Goal: Complete application form: Complete application form

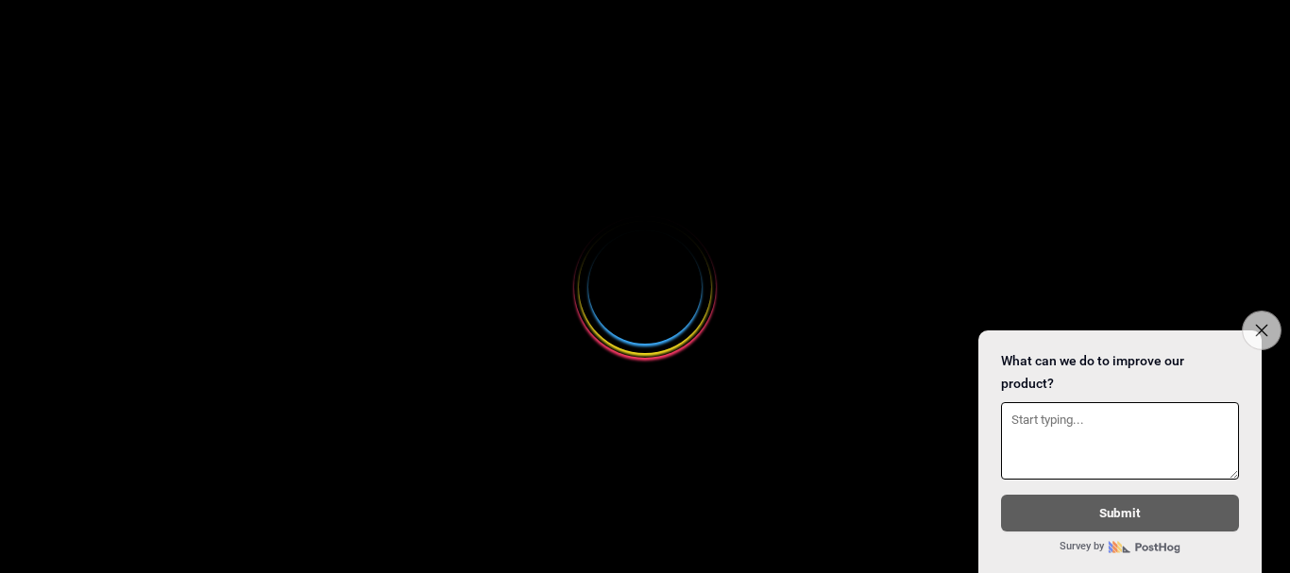
click at [1258, 324] on icon "Close survey" at bounding box center [1261, 330] width 12 height 12
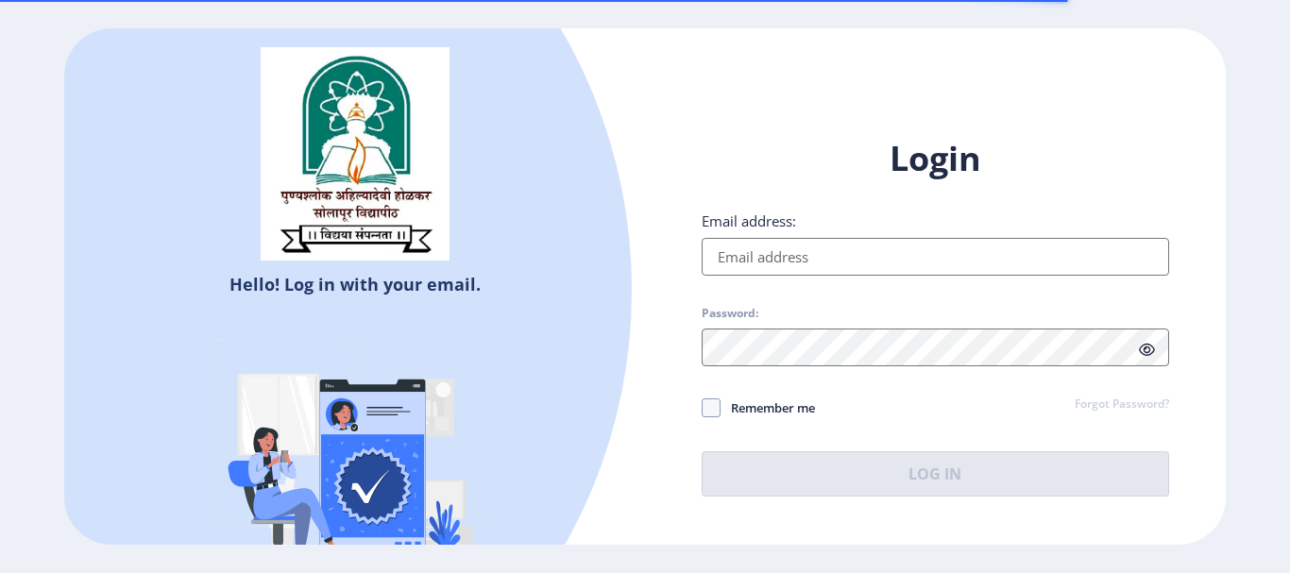
click at [873, 265] on input "Email address:" at bounding box center [936, 257] width 468 height 38
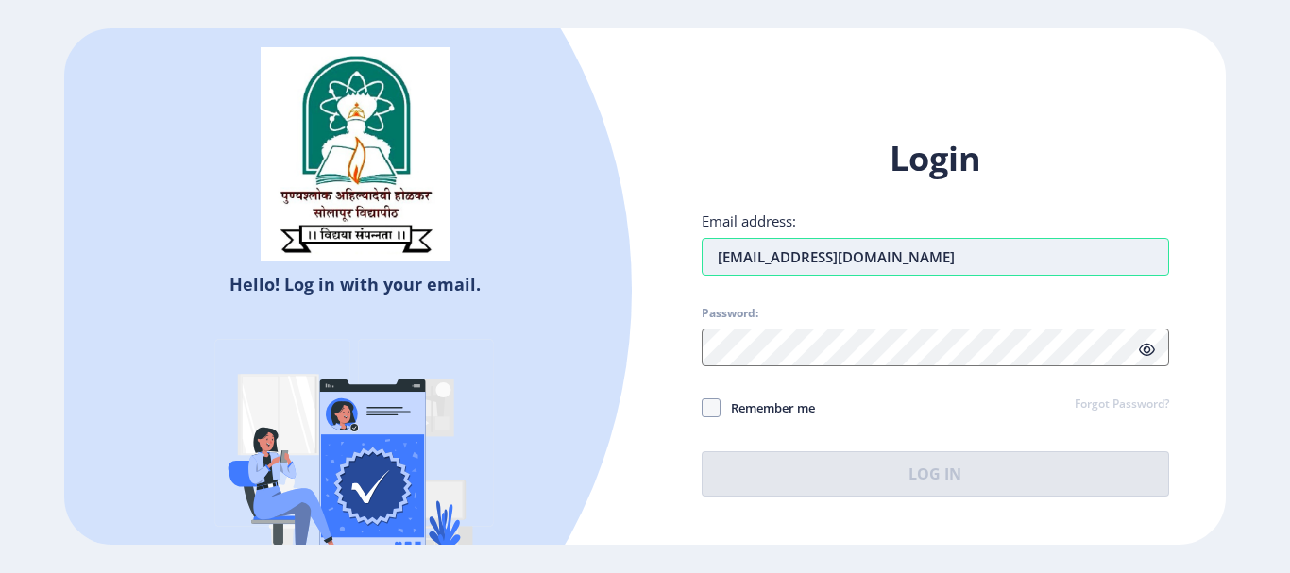
type input "[EMAIL_ADDRESS][DOMAIN_NAME]"
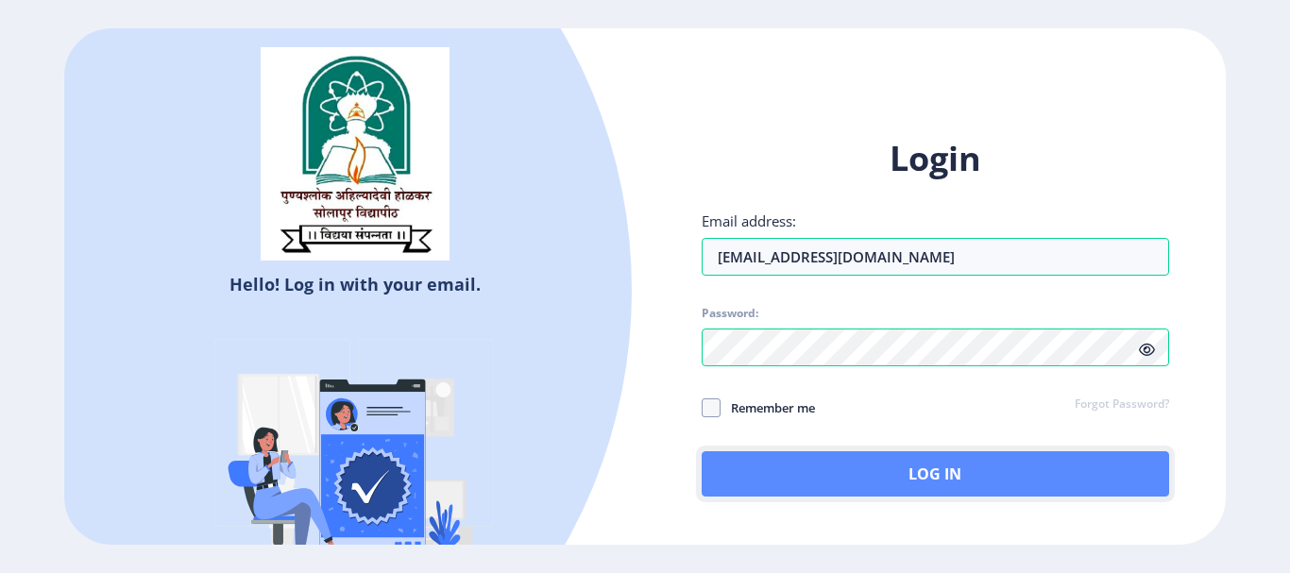
click at [950, 480] on button "Log In" at bounding box center [936, 474] width 468 height 45
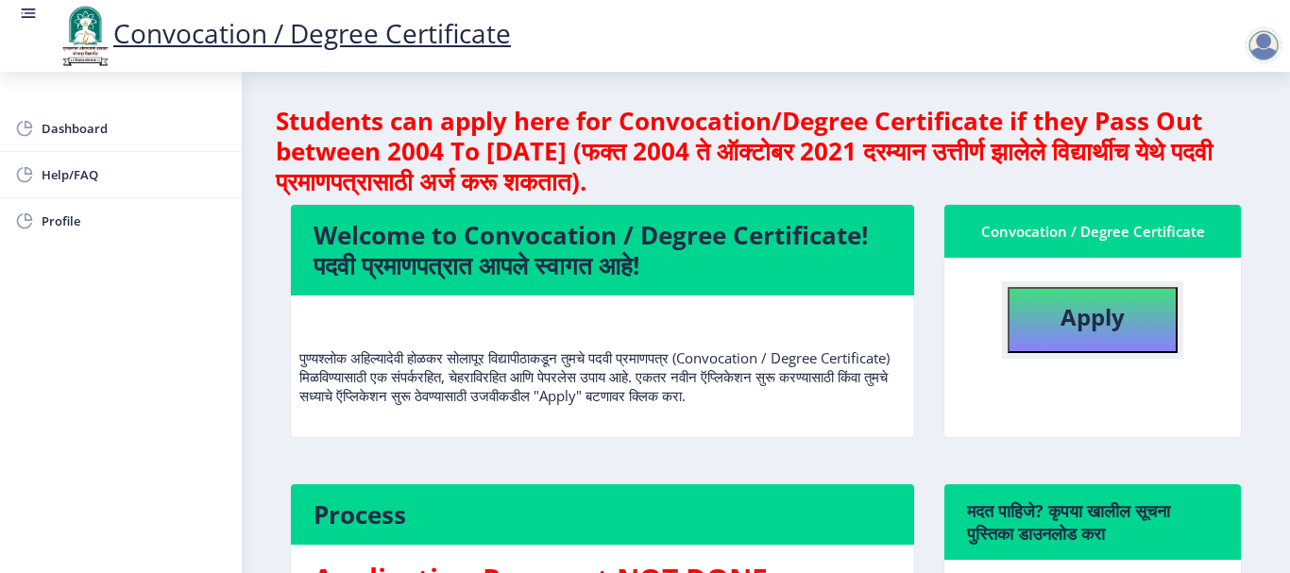
click at [1086, 330] on b "Apply" at bounding box center [1093, 316] width 64 height 31
select select
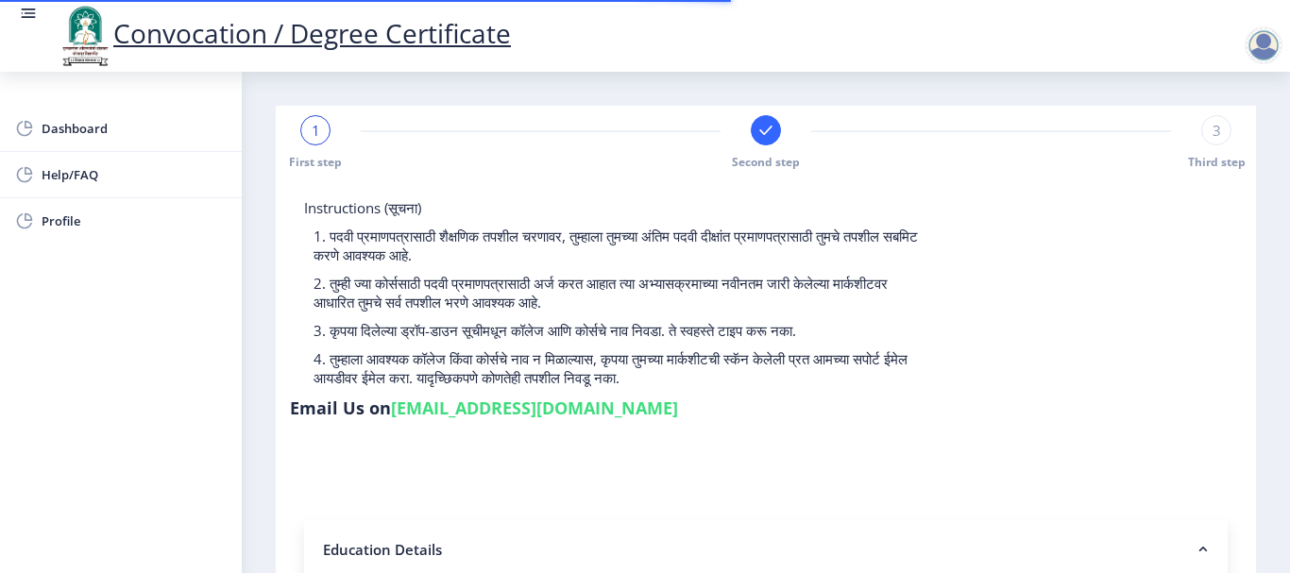
type input "2007032500048294"
select select "Regular"
select select "2010"
select select "April"
select select "FIRST CLASS"
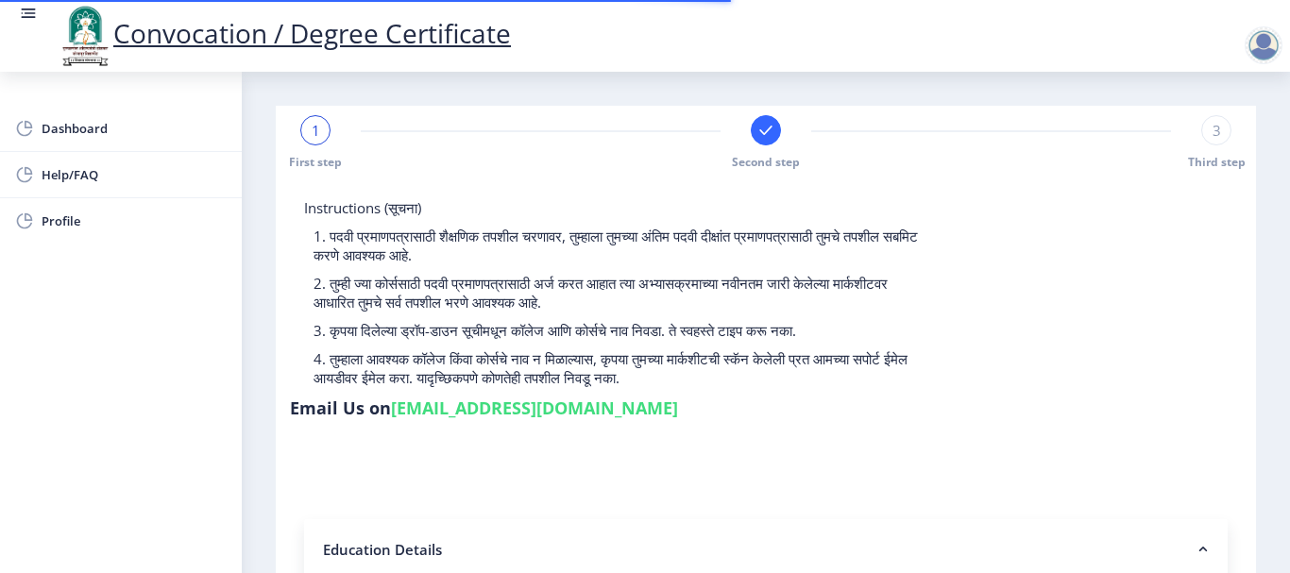
type input "26979"
type input "RUKMINI"
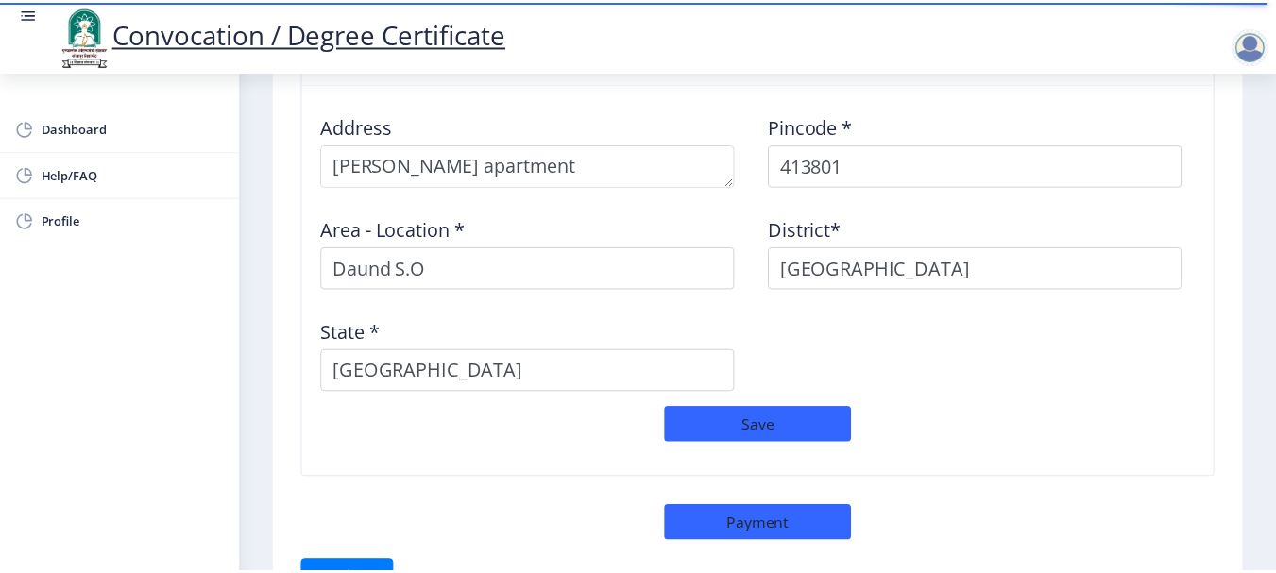
scroll to position [1687, 0]
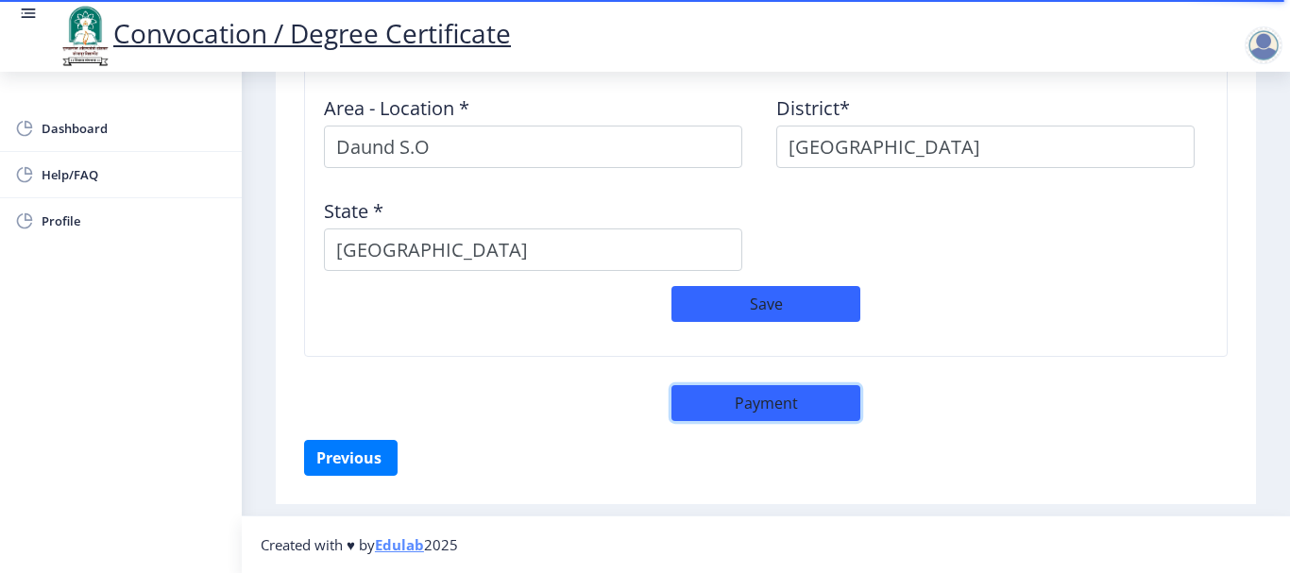
click at [727, 401] on button "Payment" at bounding box center [766, 403] width 189 height 36
select select "sealed"
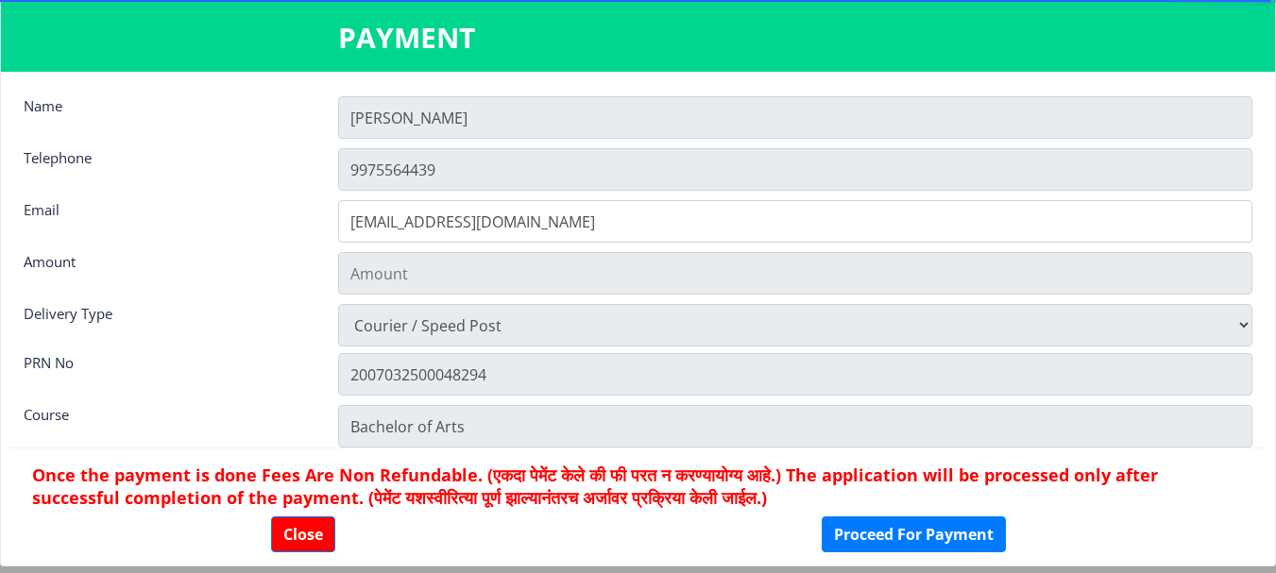
type input "1885"
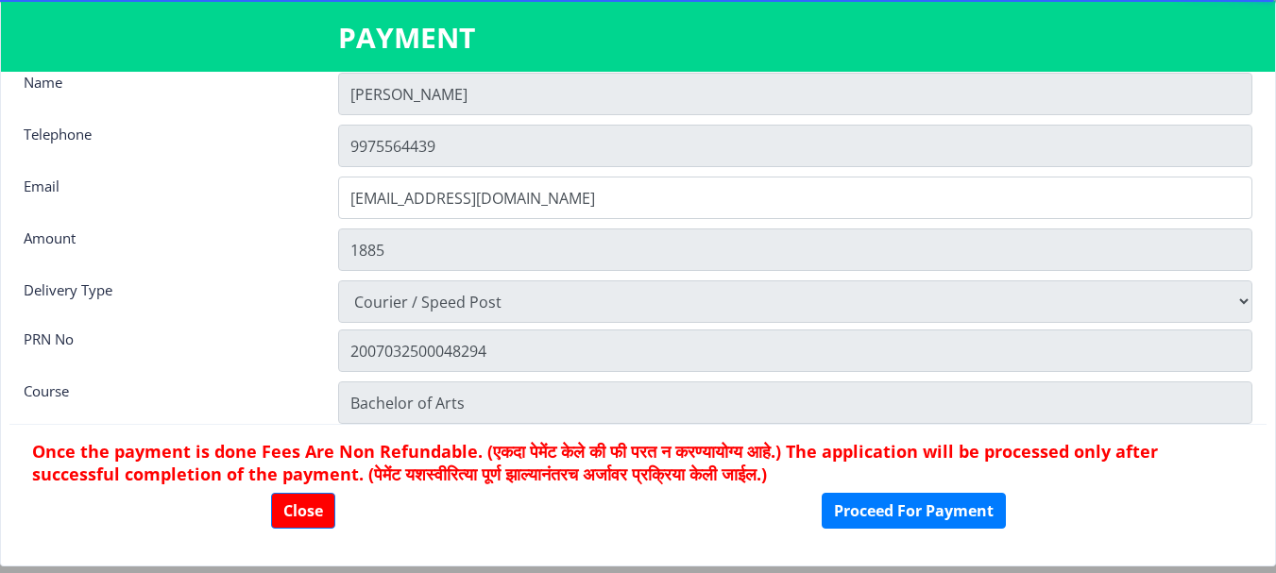
scroll to position [26, 0]
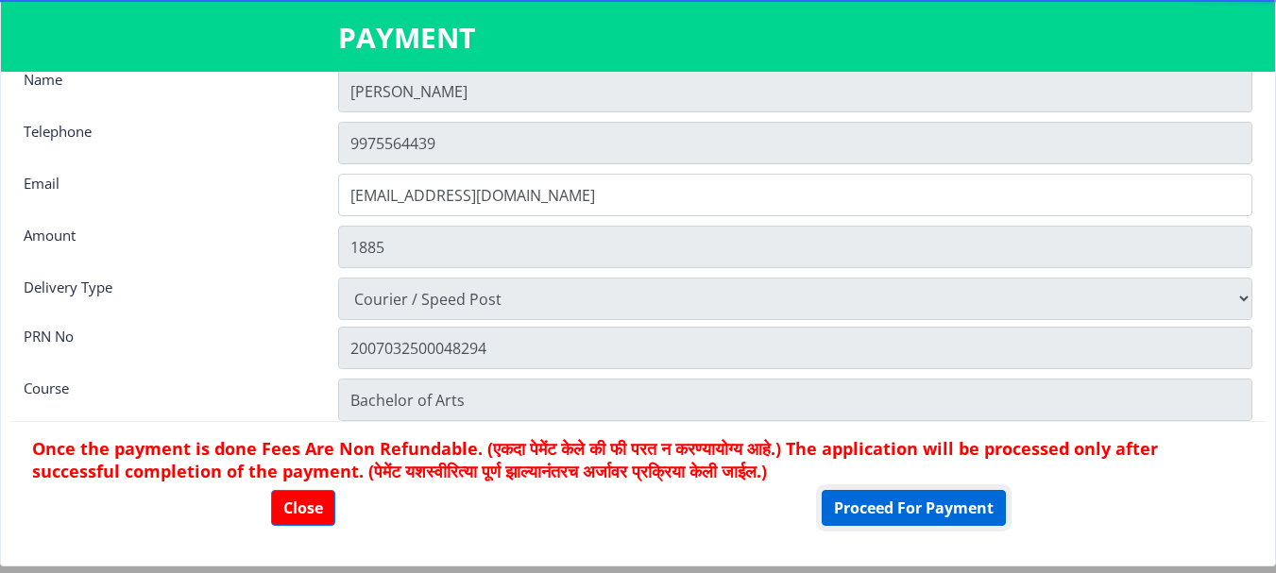
click at [928, 510] on button "Proceed For Payment" at bounding box center [914, 508] width 184 height 36
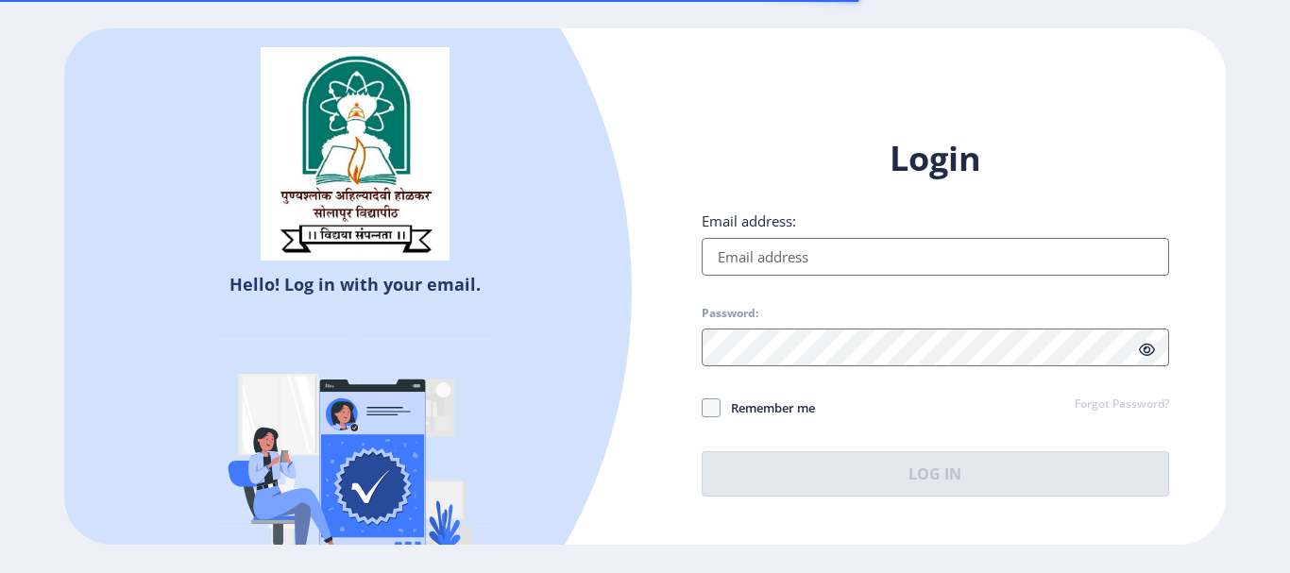
click at [791, 245] on input "Email address:" at bounding box center [936, 257] width 468 height 38
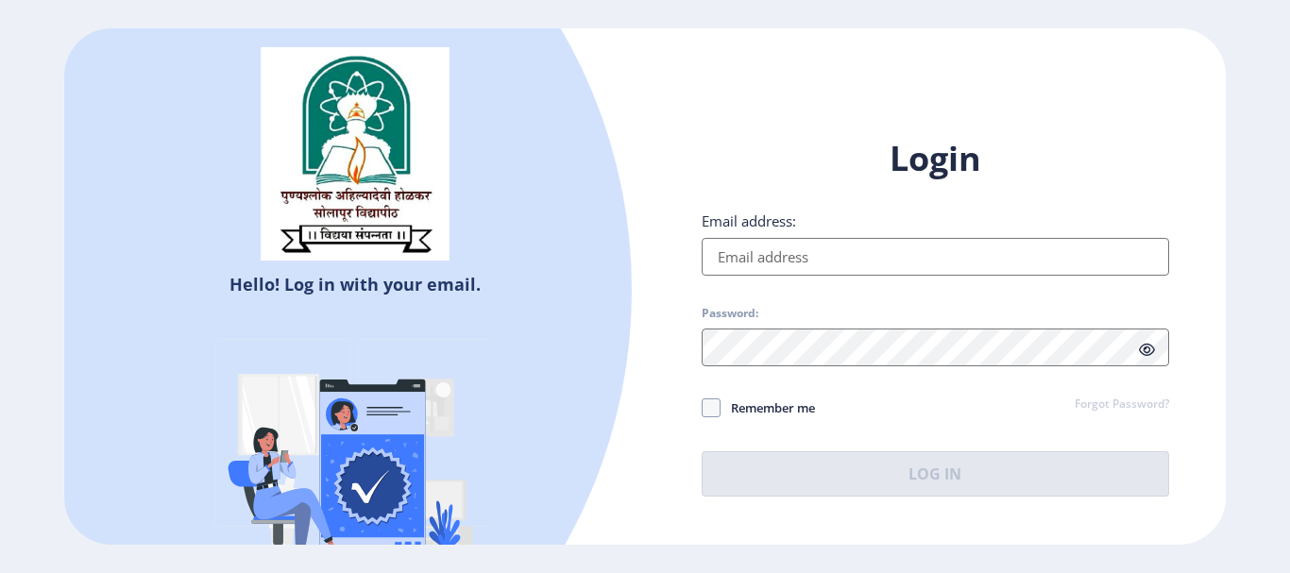
click at [788, 247] on input "Email address:" at bounding box center [936, 257] width 468 height 38
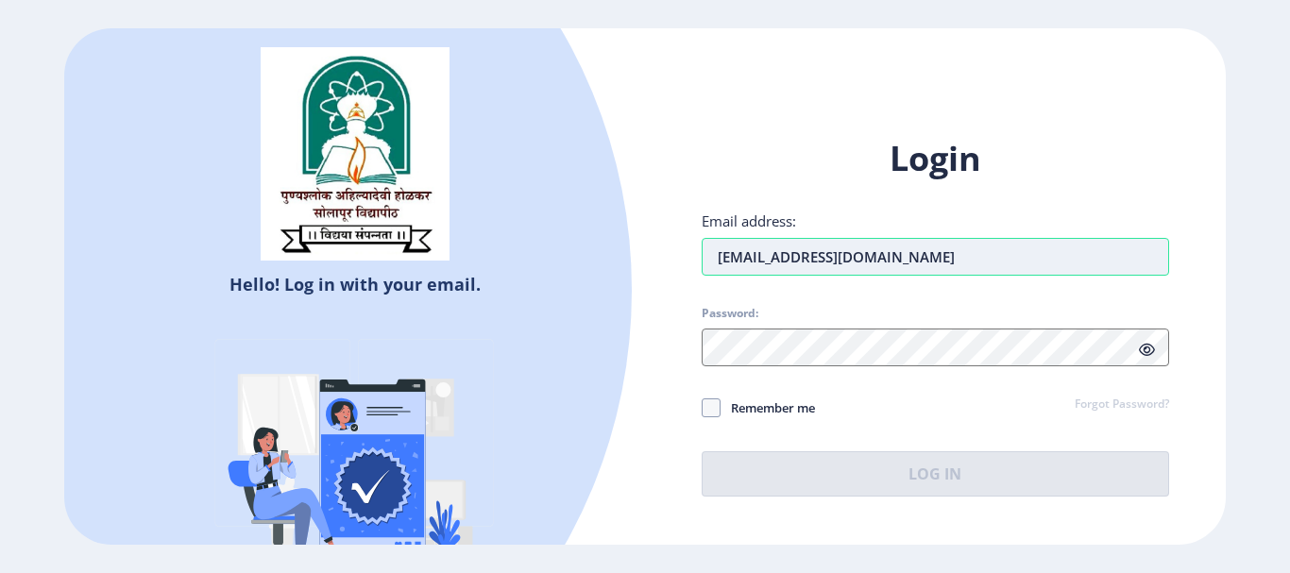
type input "[EMAIL_ADDRESS][DOMAIN_NAME]"
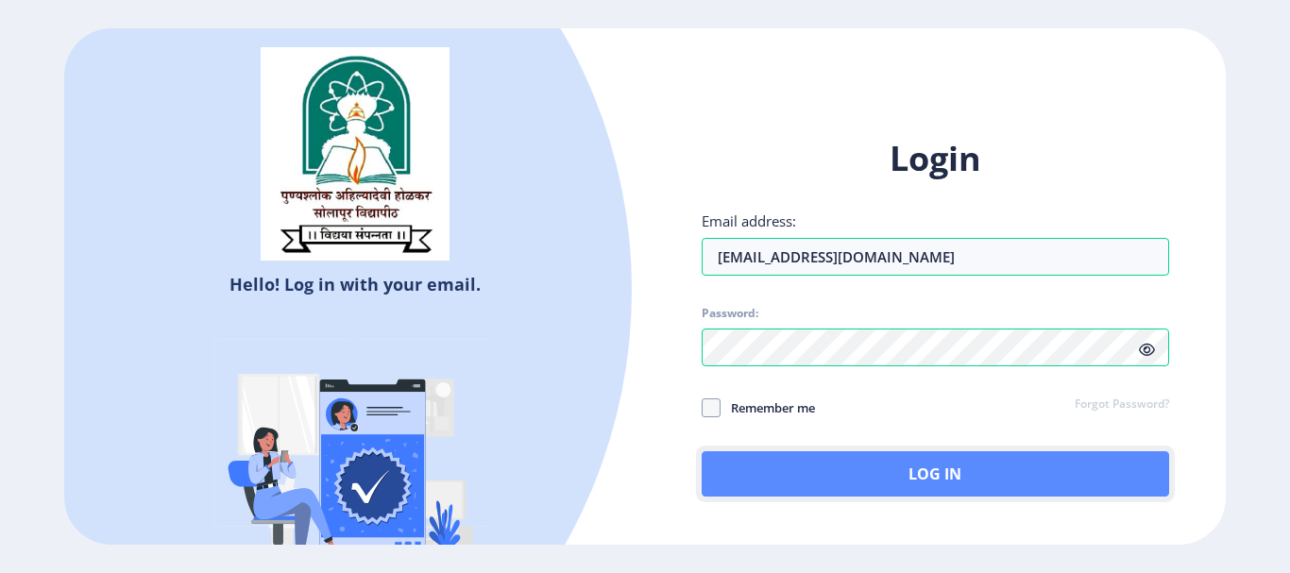
click at [834, 481] on button "Log In" at bounding box center [936, 474] width 468 height 45
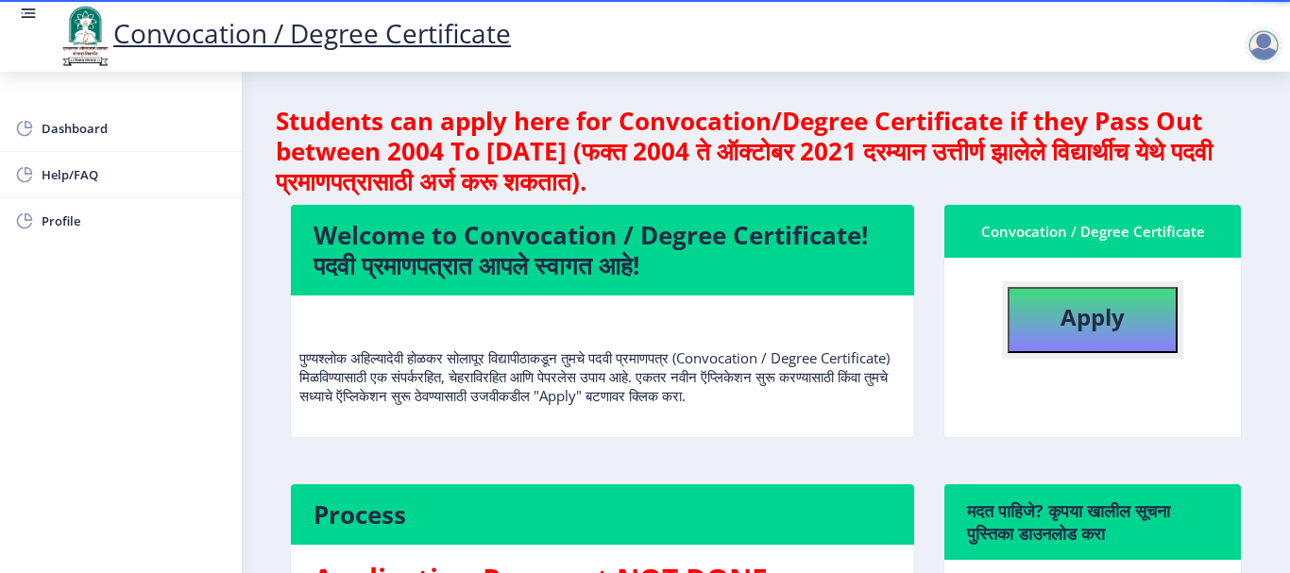
click at [1107, 328] on b "Apply" at bounding box center [1093, 316] width 64 height 31
select select
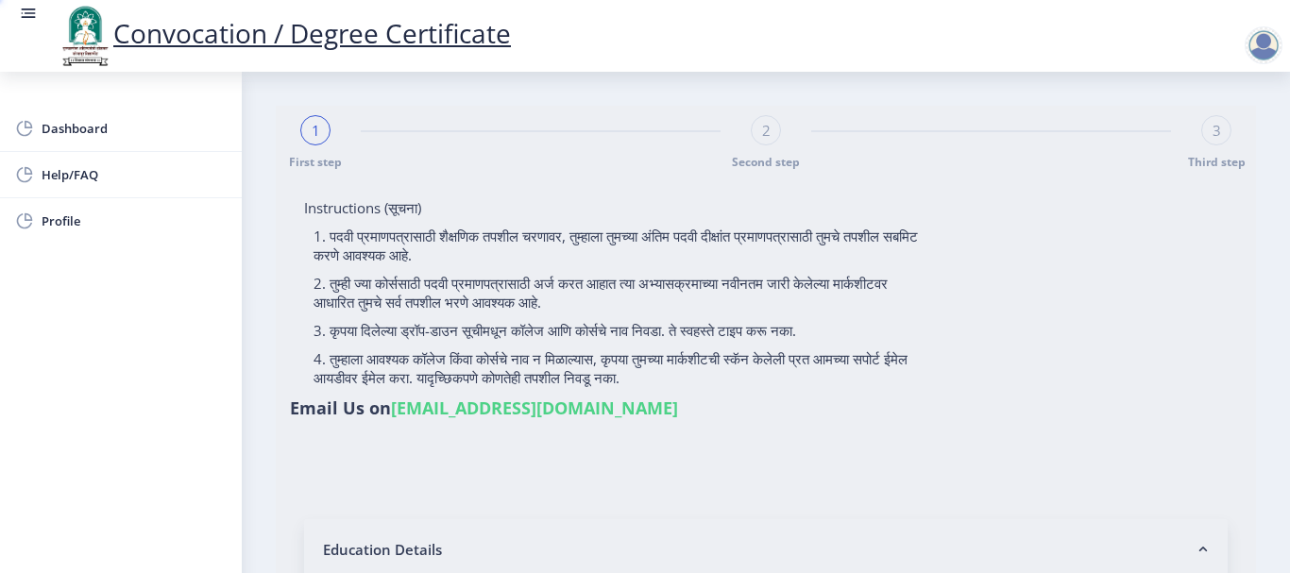
type input "[PERSON_NAME] [PERSON_NAME]"
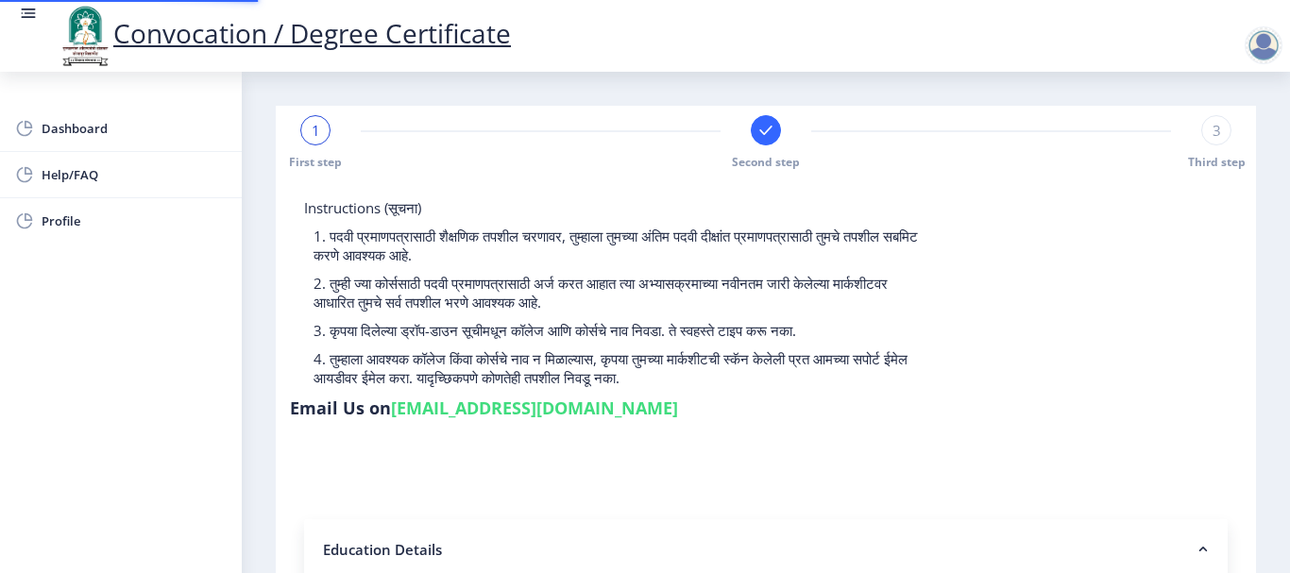
type input "2007032500048294"
select select "Regular"
select select "2010"
select select "April"
select select "FIRST CLASS"
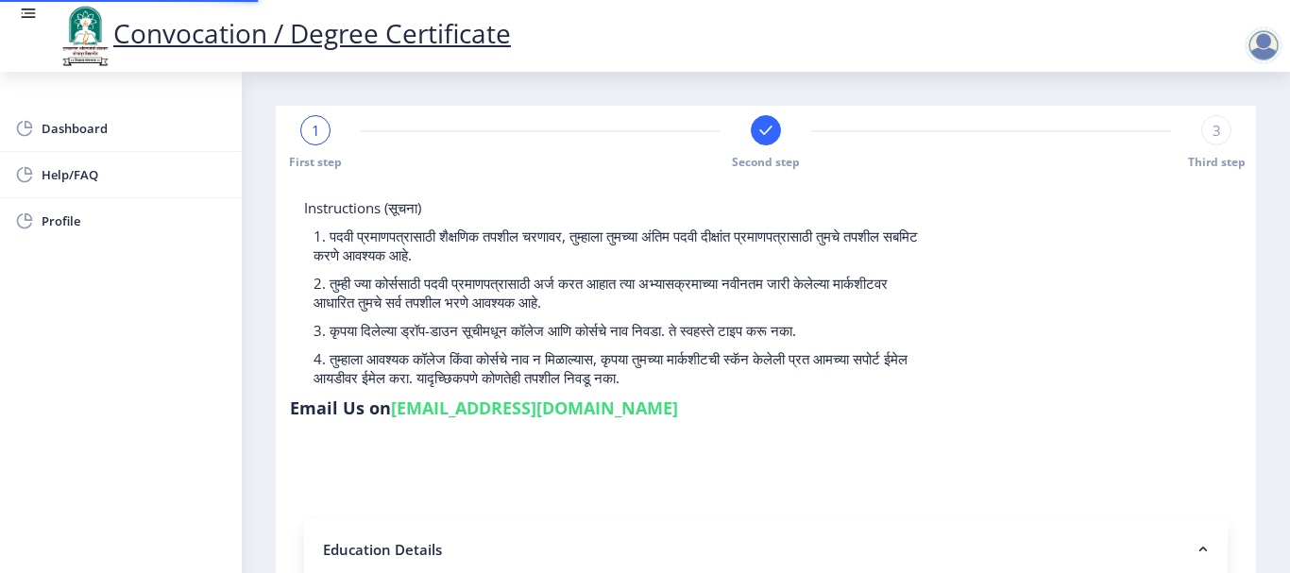
type input "26979"
type input "RUKMINI"
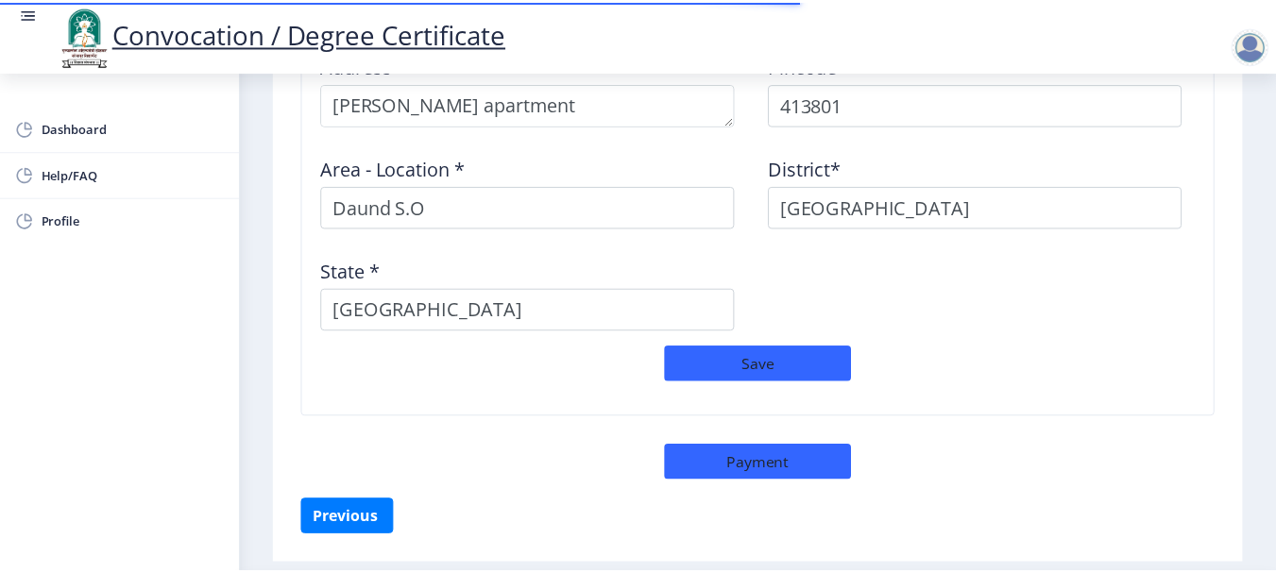
scroll to position [1687, 0]
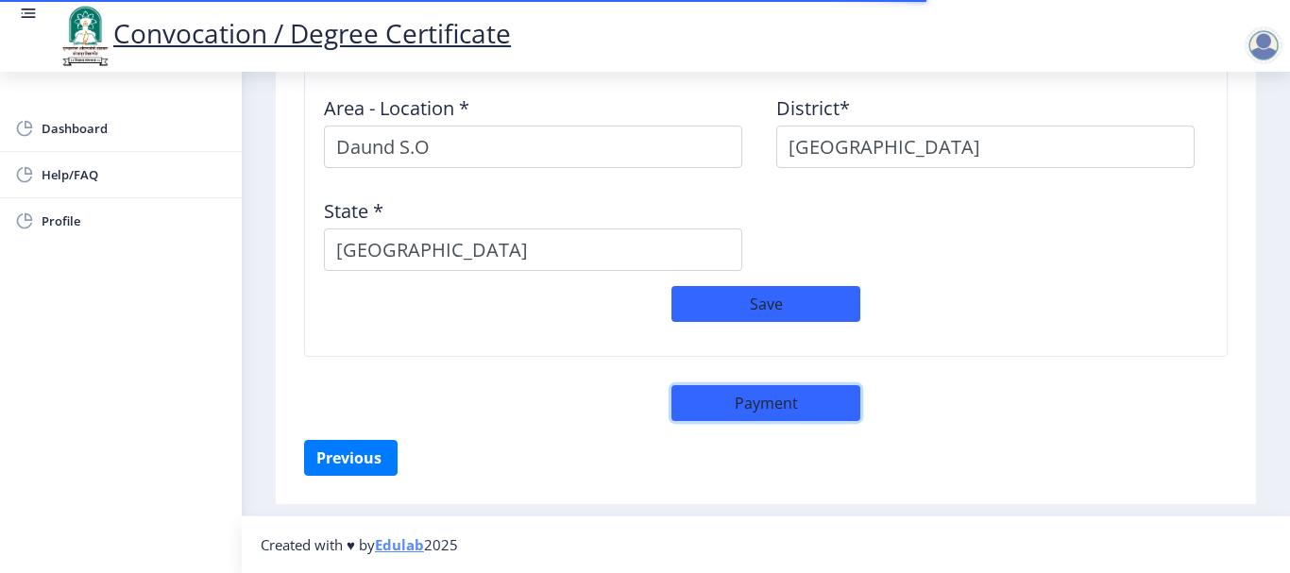
click at [724, 398] on button "Payment" at bounding box center [766, 403] width 189 height 36
select select "sealed"
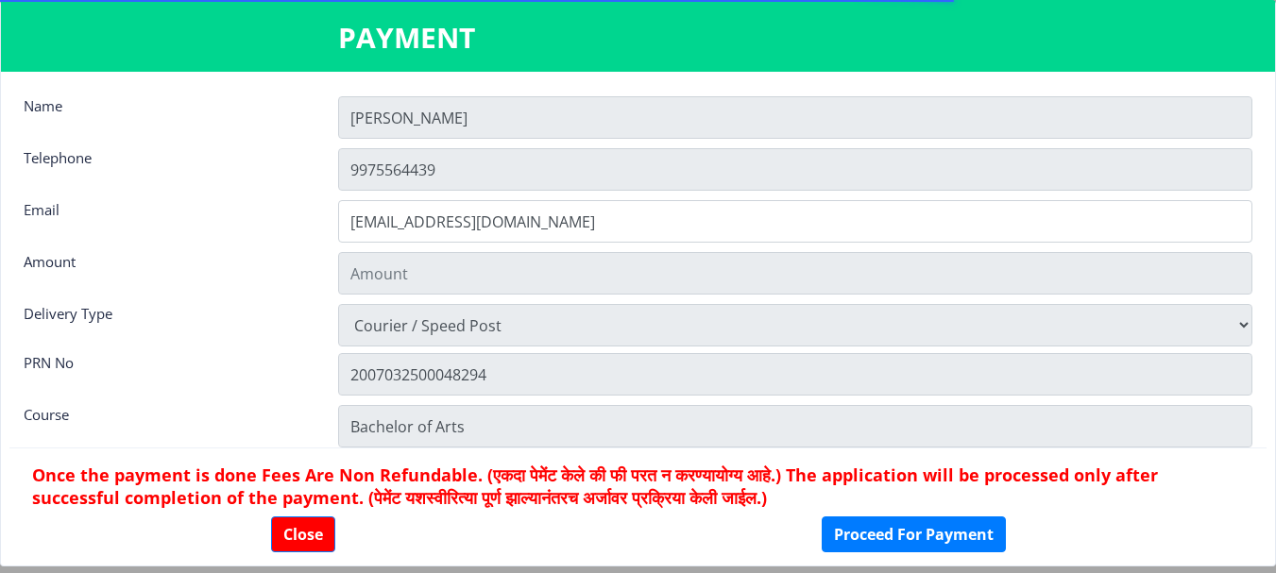
type input "1885"
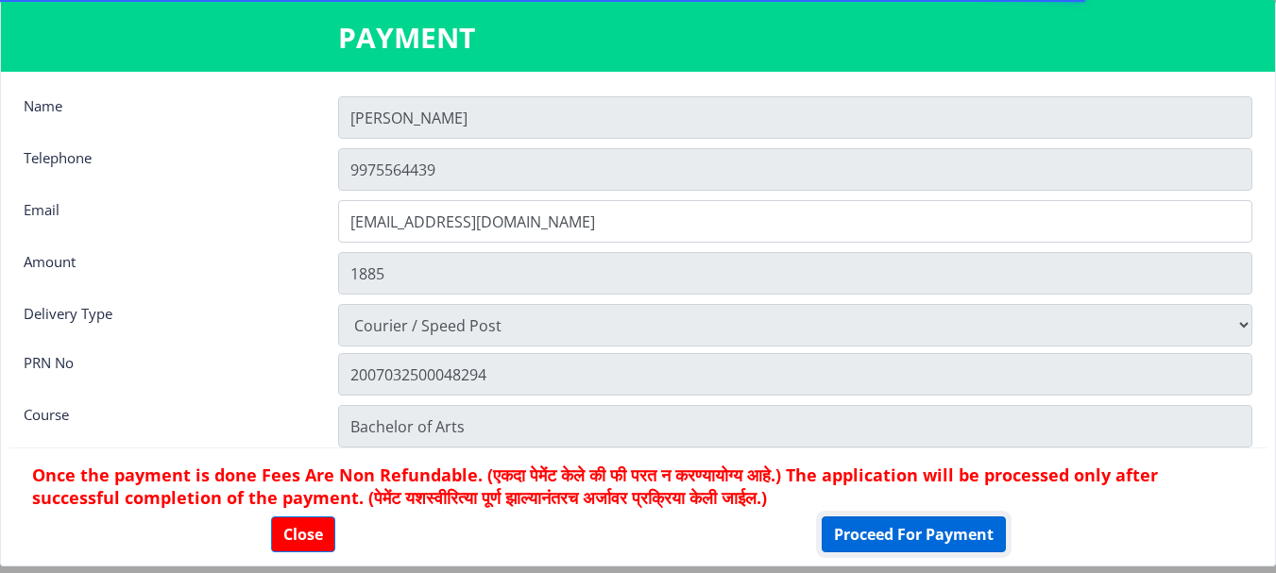
click at [901, 537] on button "Proceed For Payment" at bounding box center [914, 535] width 184 height 36
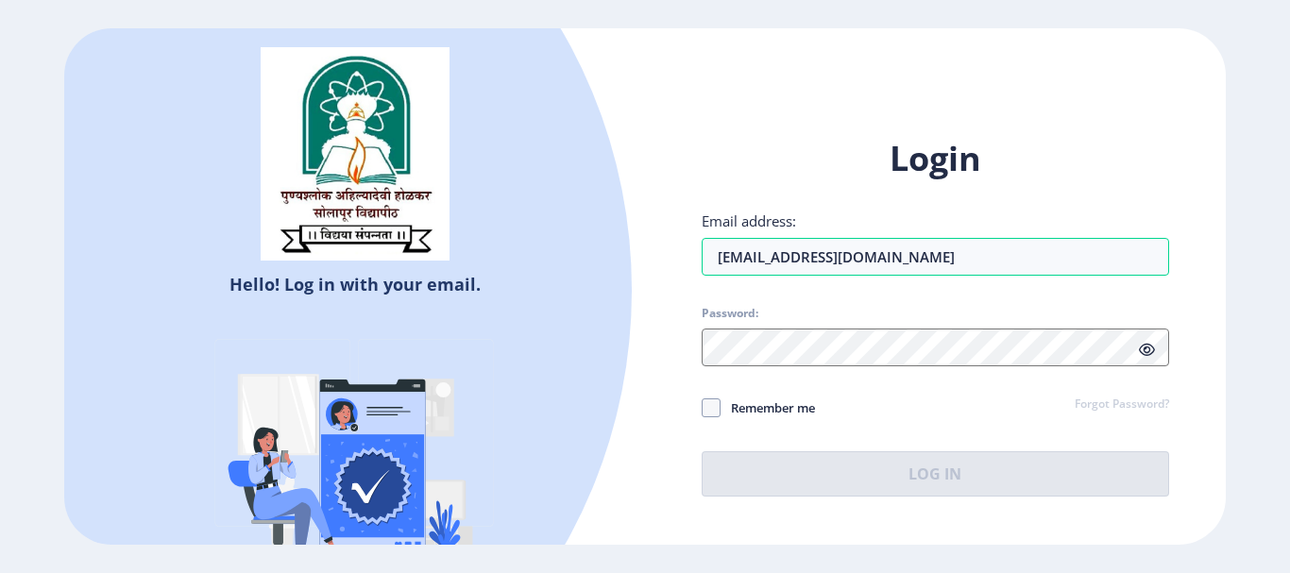
type input "[EMAIL_ADDRESS][DOMAIN_NAME]"
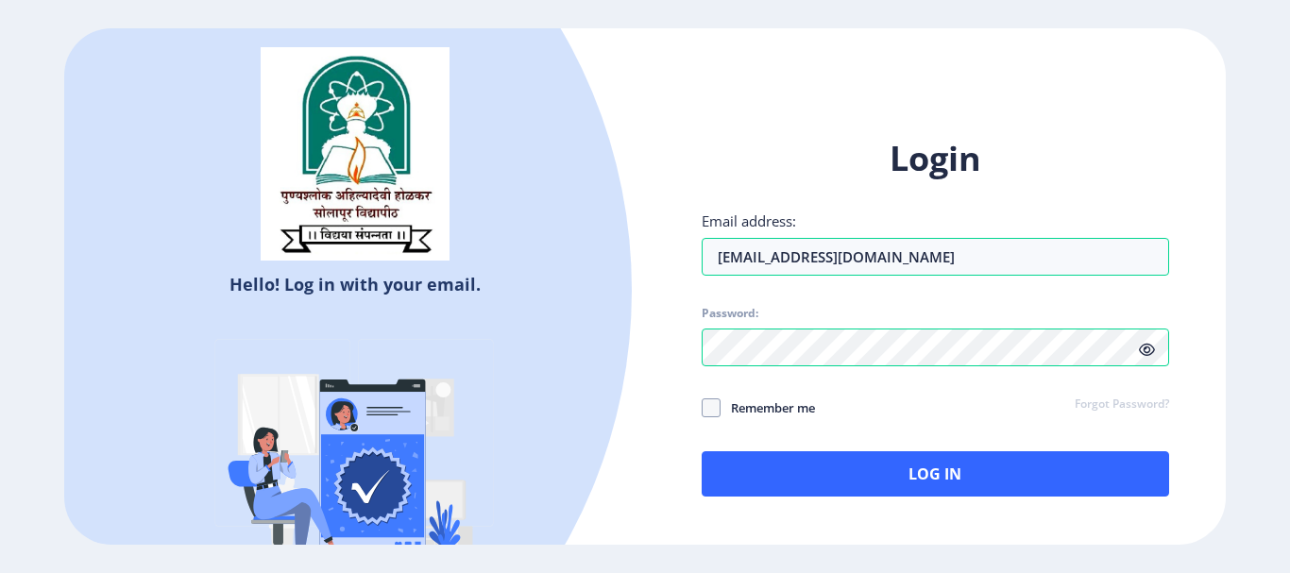
click link "Forgot Password?" at bounding box center [1122, 405] width 94 height 17
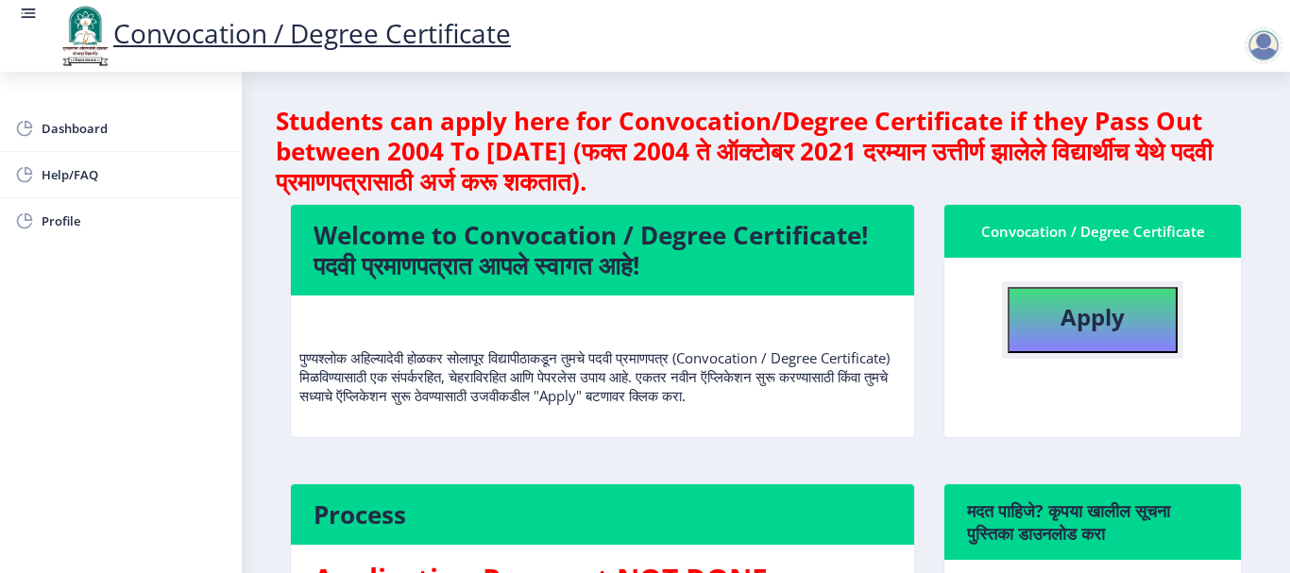
click at [1120, 317] on b "Apply" at bounding box center [1093, 316] width 64 height 31
select select
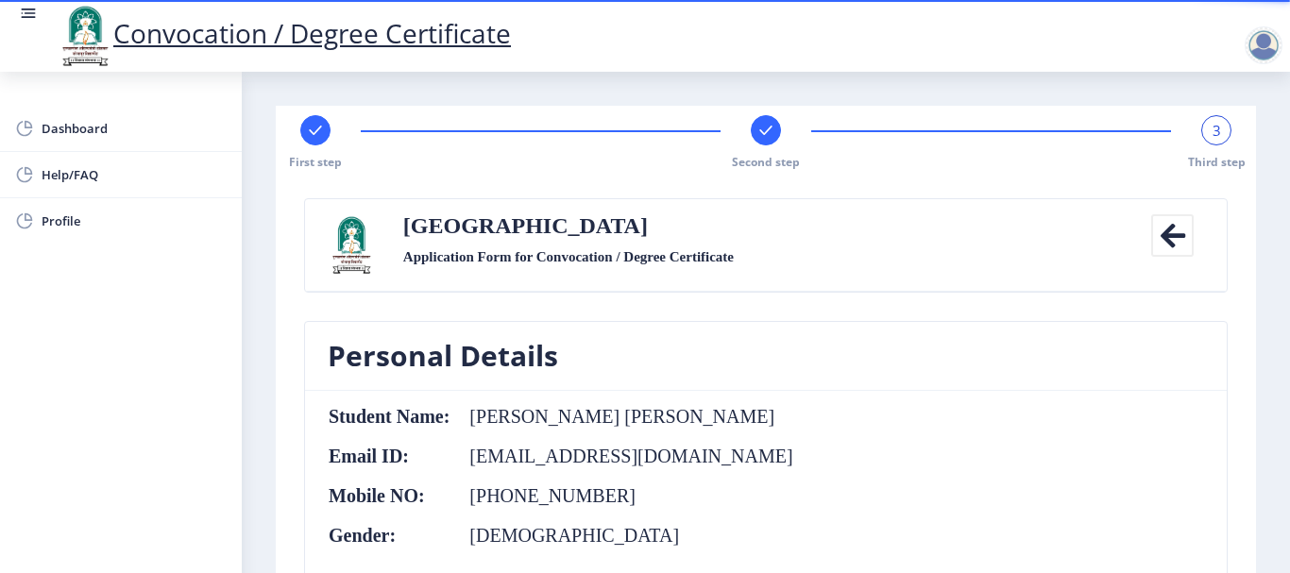
click at [1219, 123] on div "3" at bounding box center [1217, 130] width 30 height 30
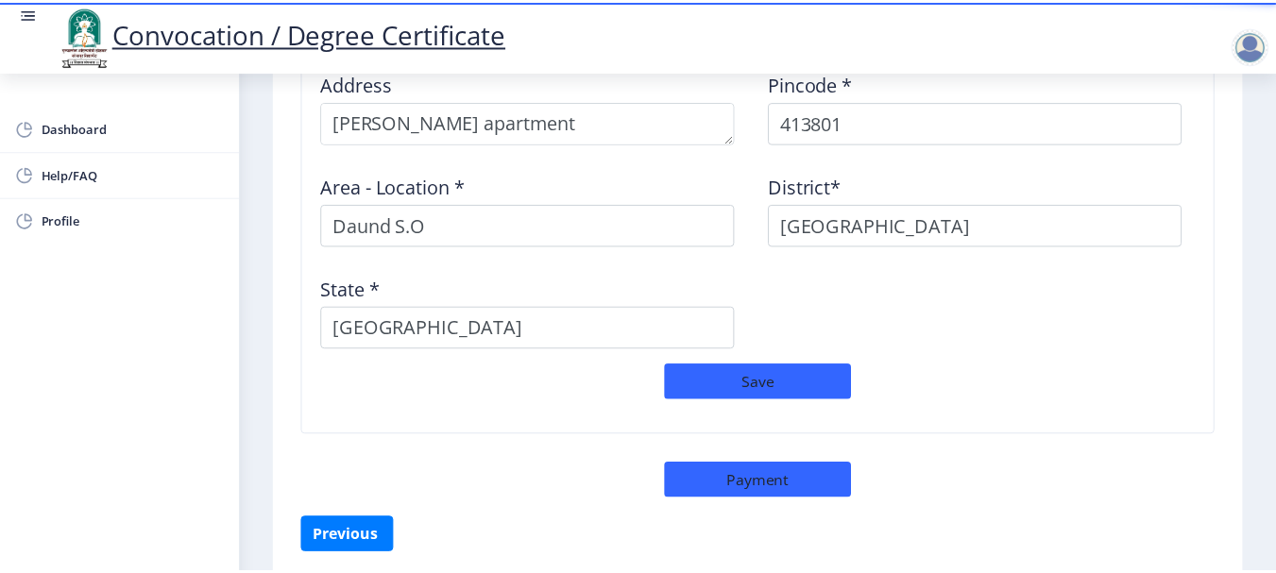
scroll to position [1687, 0]
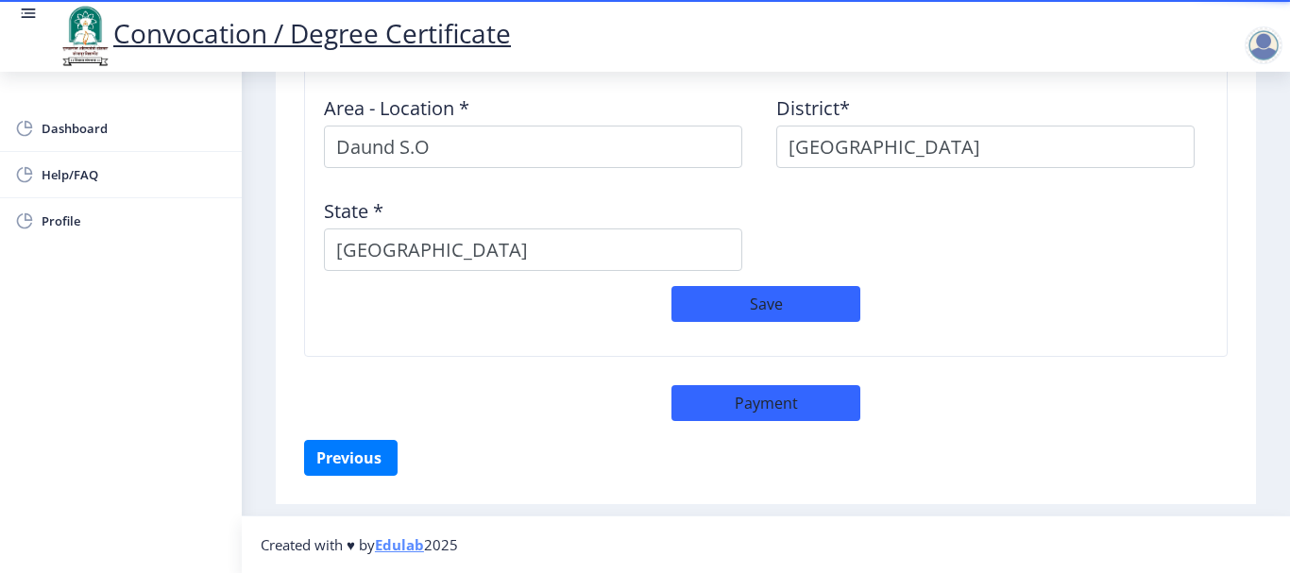
click at [796, 279] on div "Address Pincode * 413801 Area - Location * Daund S.O District* PUNE State * Mah…" at bounding box center [766, 131] width 905 height 309
click at [797, 299] on button "Save" at bounding box center [766, 304] width 189 height 36
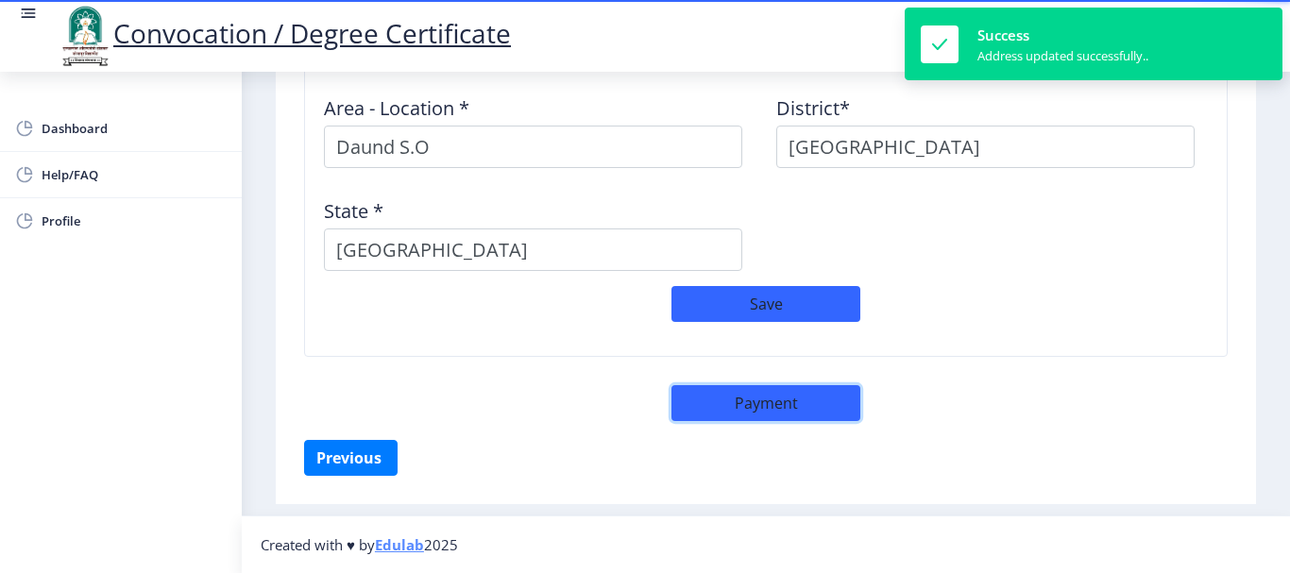
click at [738, 410] on button "Payment" at bounding box center [766, 403] width 189 height 36
select select "sealed"
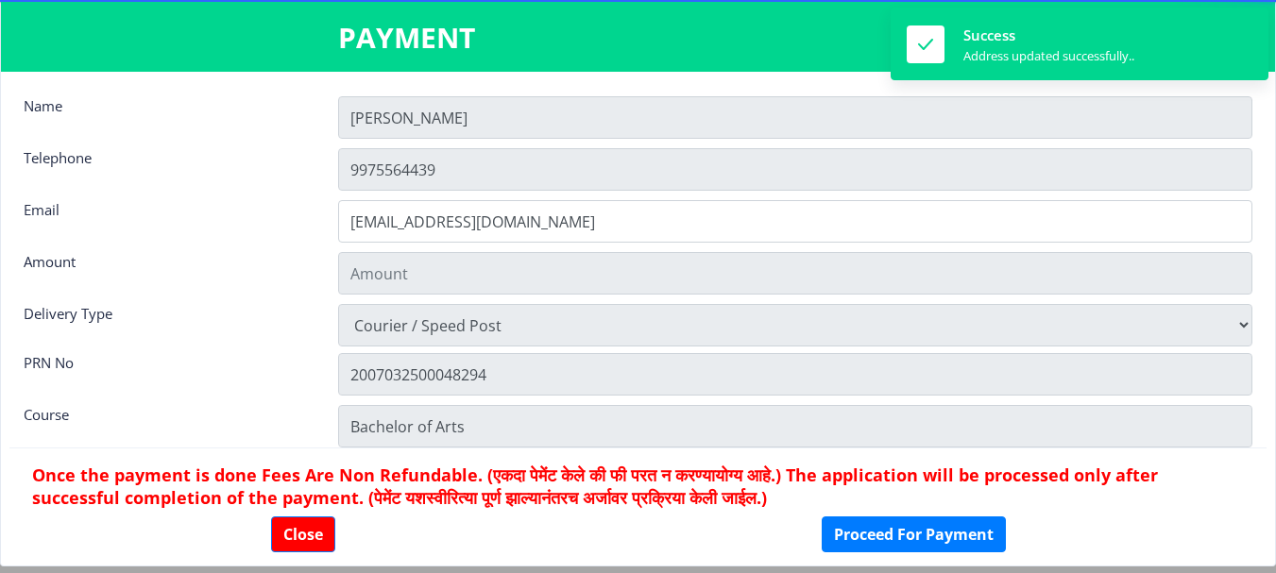
type input "1885"
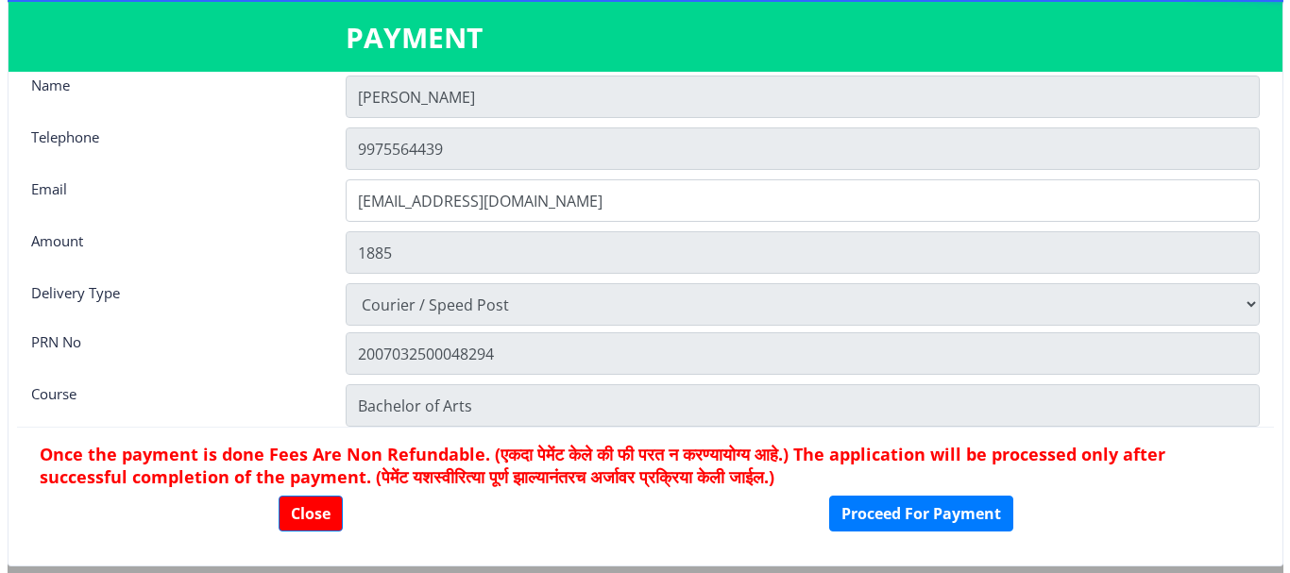
scroll to position [26, 0]
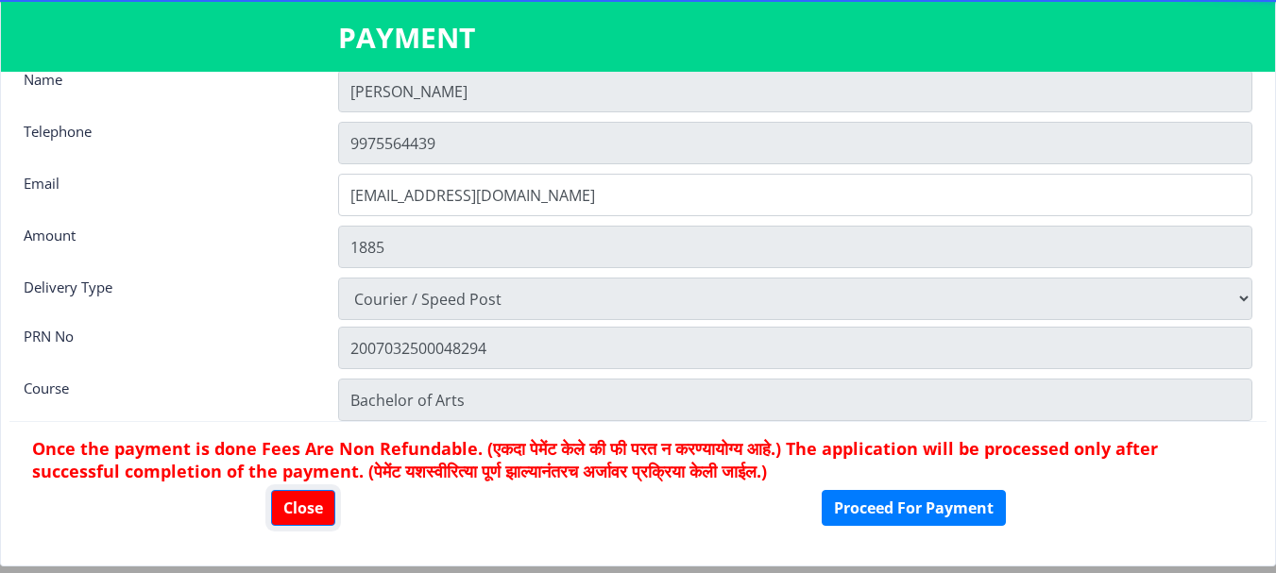
click at [305, 504] on button "Close" at bounding box center [303, 508] width 64 height 36
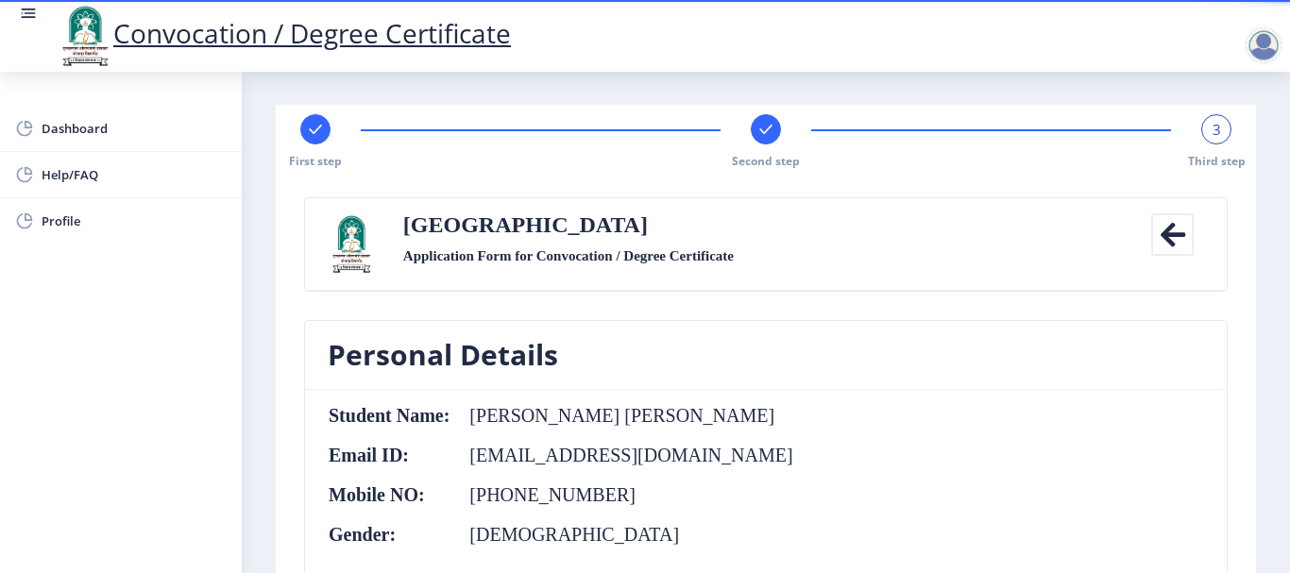
scroll to position [0, 0]
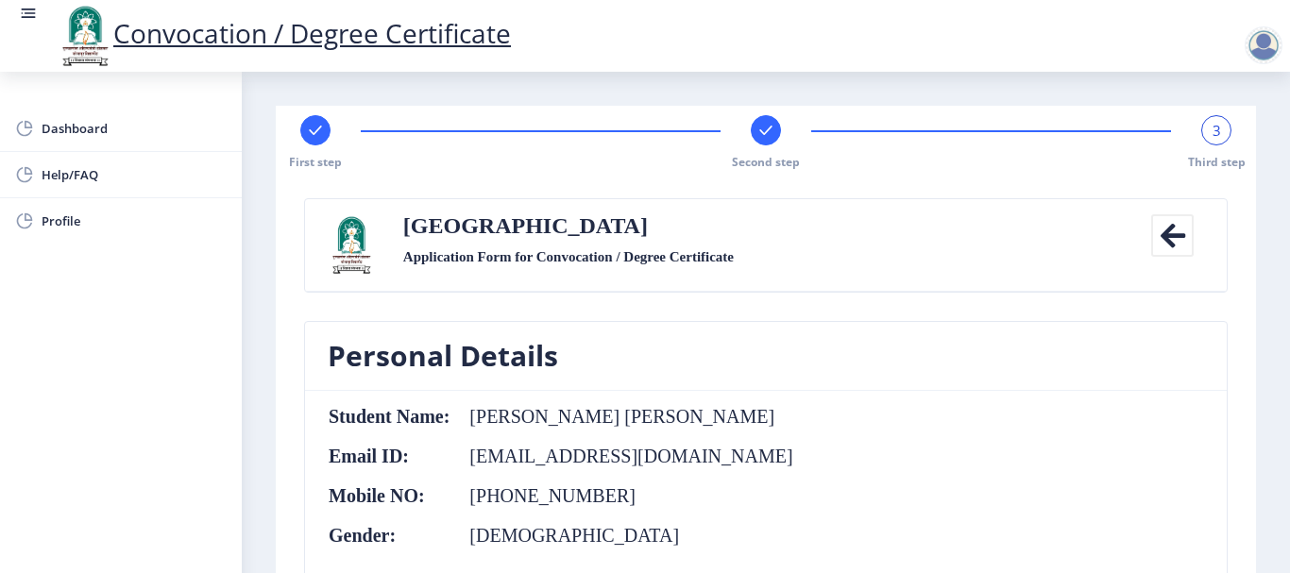
click at [1169, 235] on icon at bounding box center [1173, 235] width 43 height 43
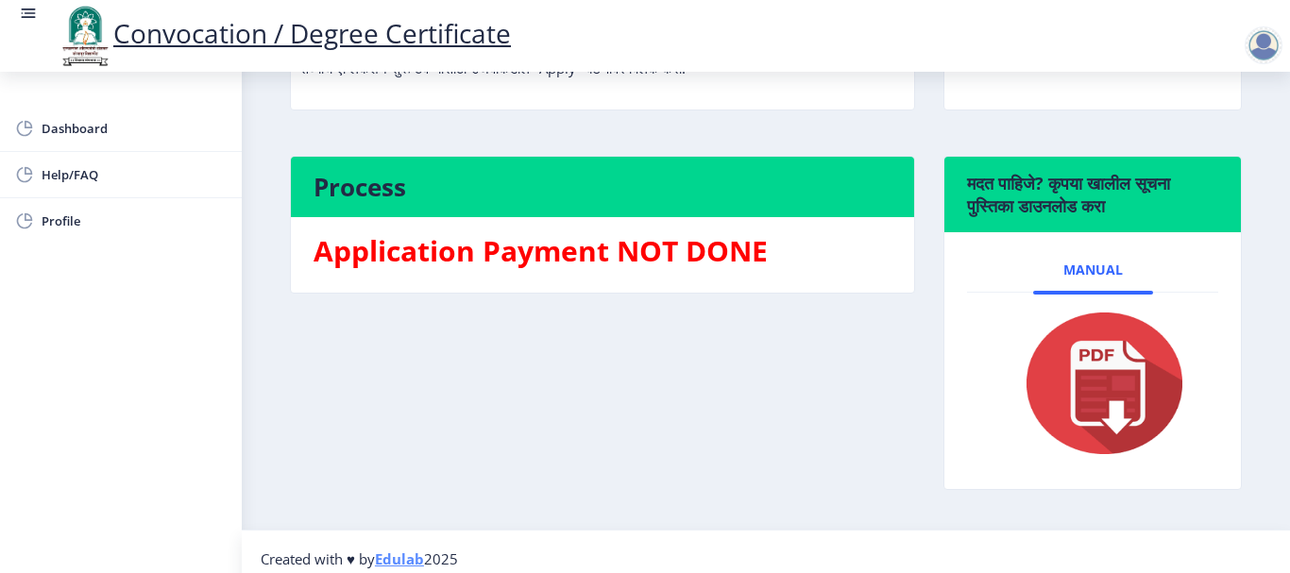
scroll to position [342, 0]
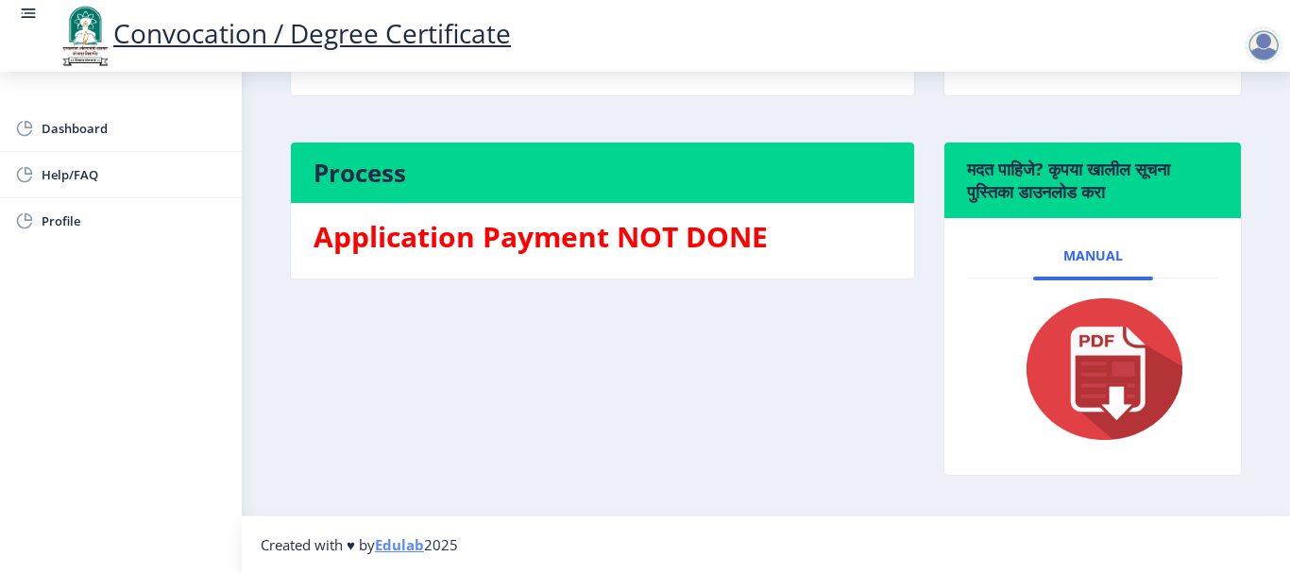
click at [508, 245] on h3 "Application Payment NOT DONE" at bounding box center [603, 237] width 578 height 38
click at [397, 550] on link "Edulab" at bounding box center [399, 545] width 49 height 19
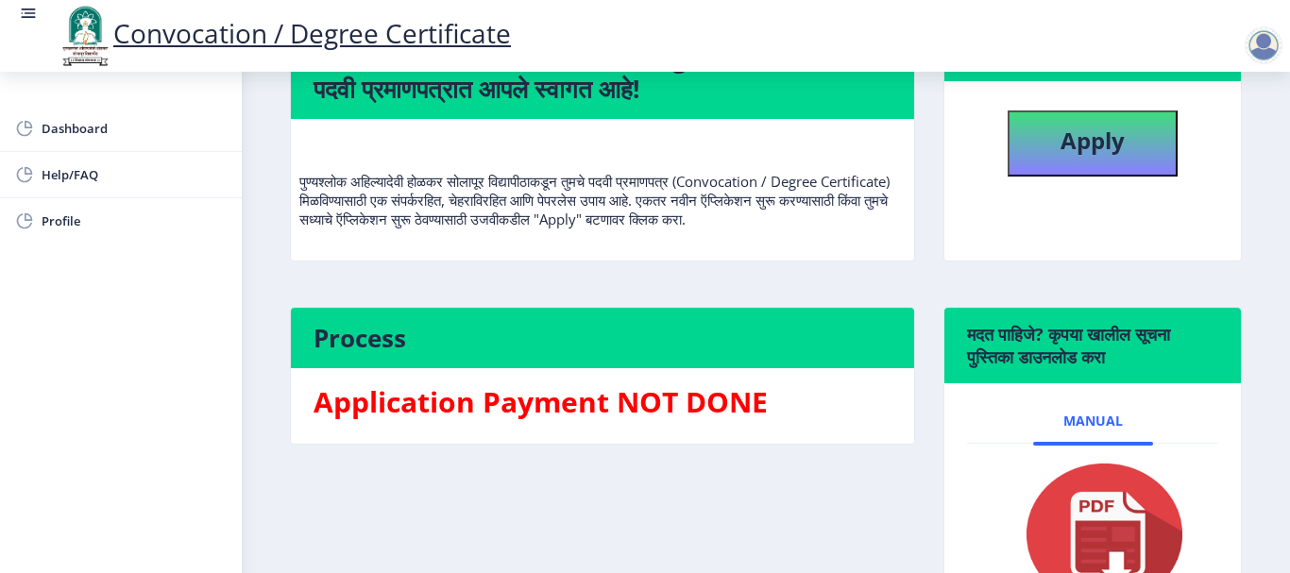
scroll to position [0, 0]
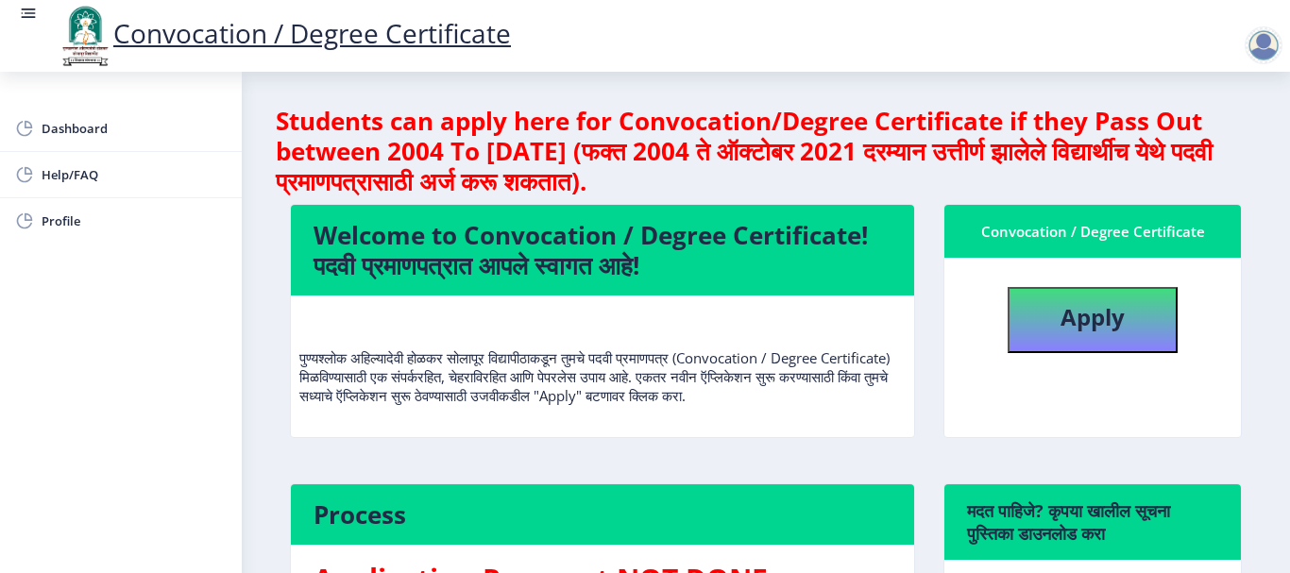
click at [1277, 49] on div at bounding box center [1264, 45] width 38 height 38
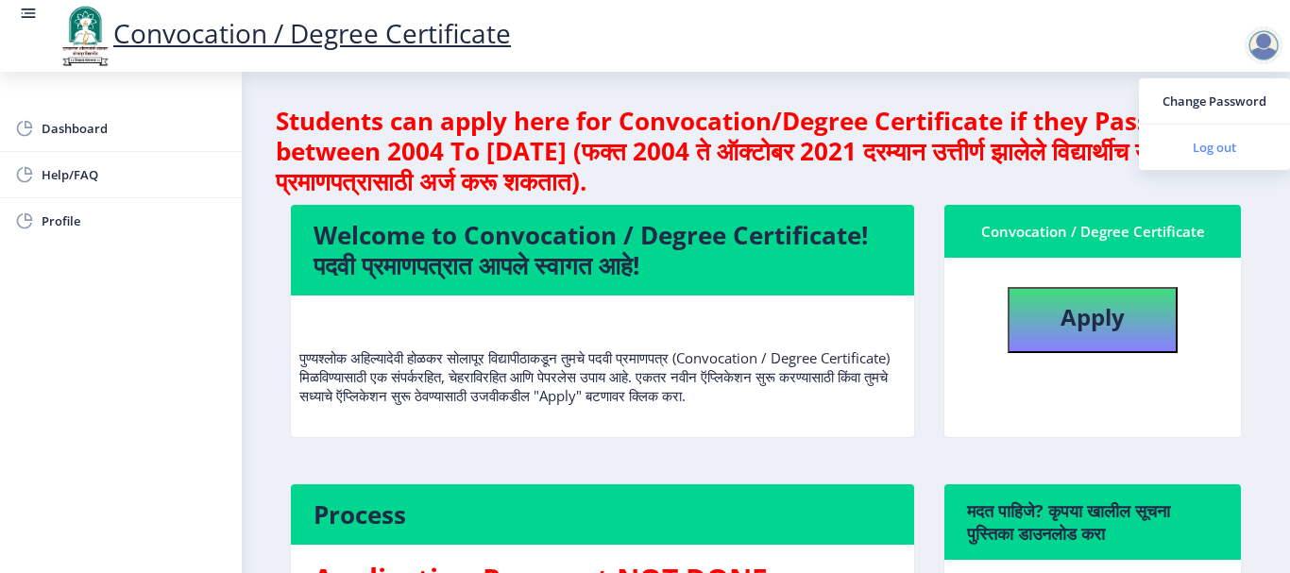
click at [1174, 159] on link "Log out" at bounding box center [1214, 147] width 151 height 45
